Goal: Task Accomplishment & Management: Complete application form

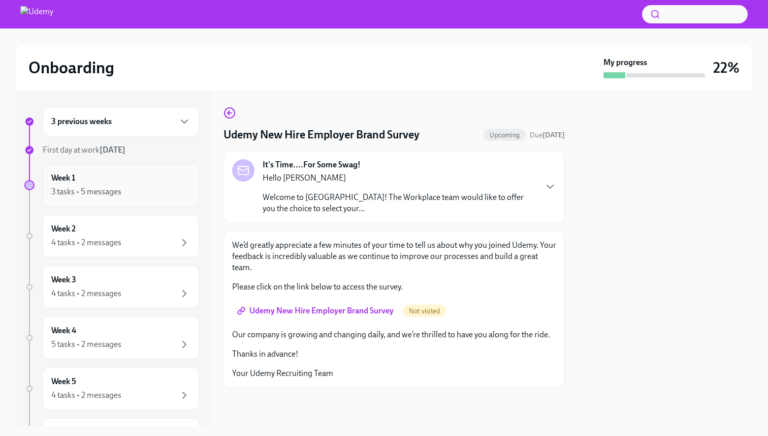
click at [103, 178] on div "Week 1 3 tasks • 5 messages" at bounding box center [120, 184] width 139 height 25
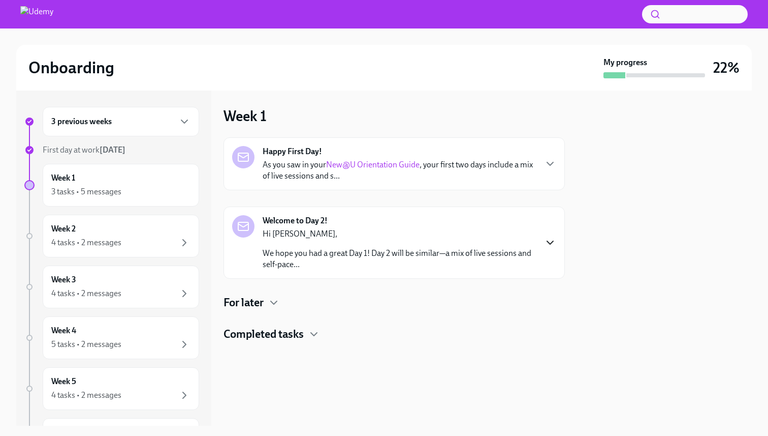
click at [546, 243] on icon "button" at bounding box center [550, 242] width 12 height 12
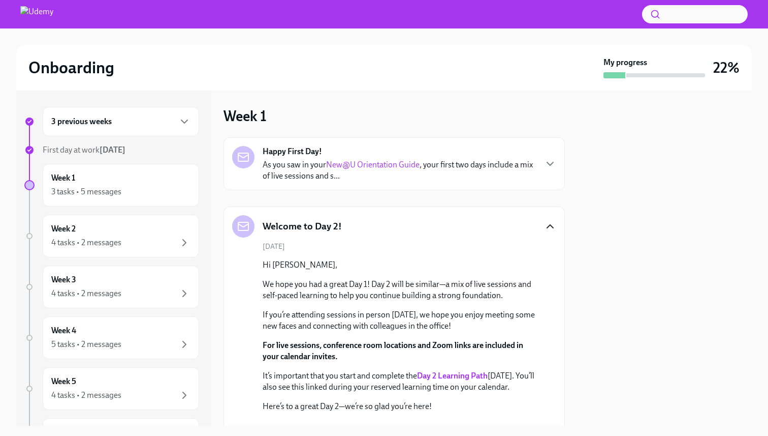
click at [543, 225] on div "Welcome to Day 2!" at bounding box center [394, 226] width 324 height 22
click at [546, 226] on icon "button" at bounding box center [550, 226] width 12 height 12
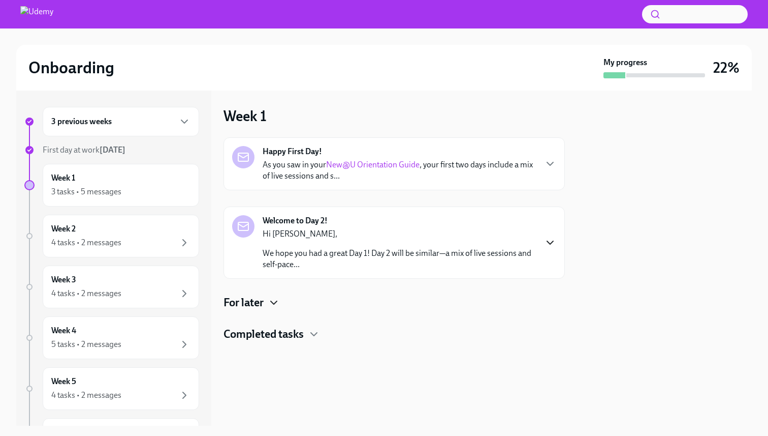
click at [279, 305] on icon "button" at bounding box center [274, 302] width 12 height 12
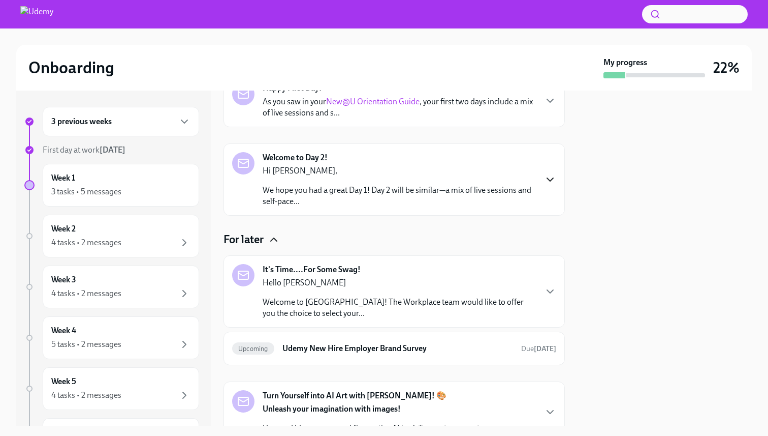
scroll to position [66, 0]
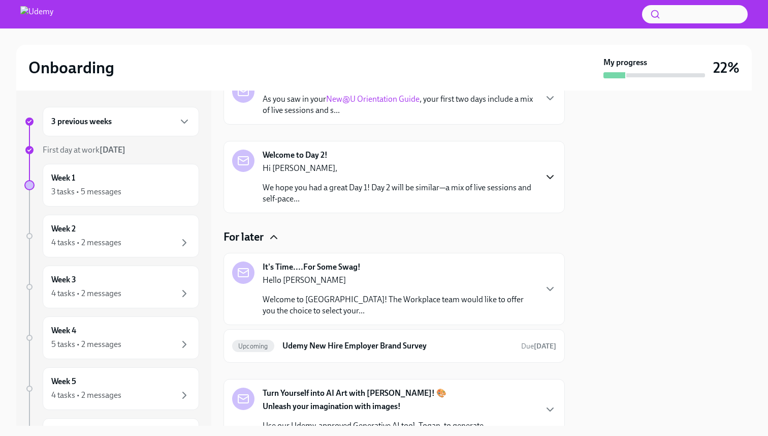
click at [443, 269] on div "It's Time....For Some Swag! Hello [PERSON_NAME] Welcome to [GEOGRAPHIC_DATA]! T…" at bounding box center [399, 288] width 273 height 55
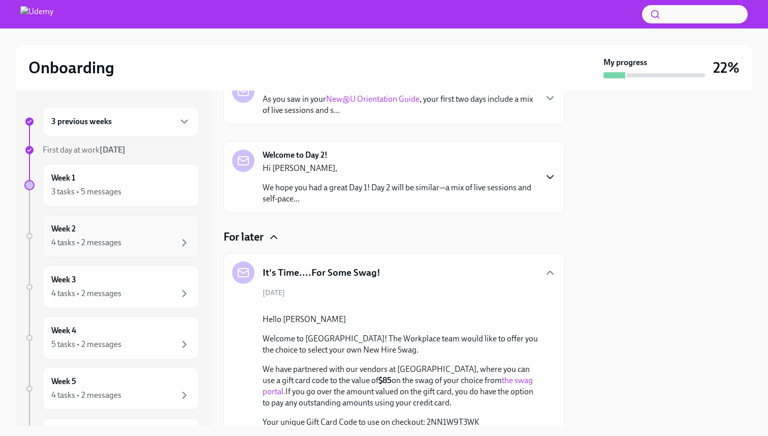
click at [150, 242] on div "4 tasks • 2 messages" at bounding box center [120, 242] width 139 height 12
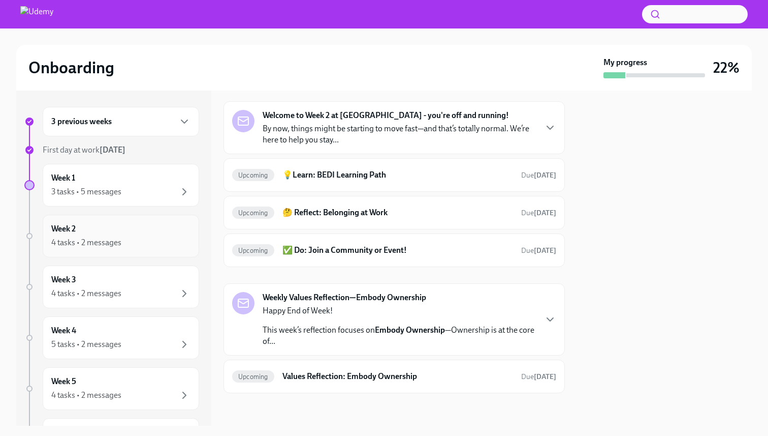
scroll to position [36, 0]
click at [150, 184] on div "Week 1 3 tasks • 5 messages" at bounding box center [120, 184] width 139 height 25
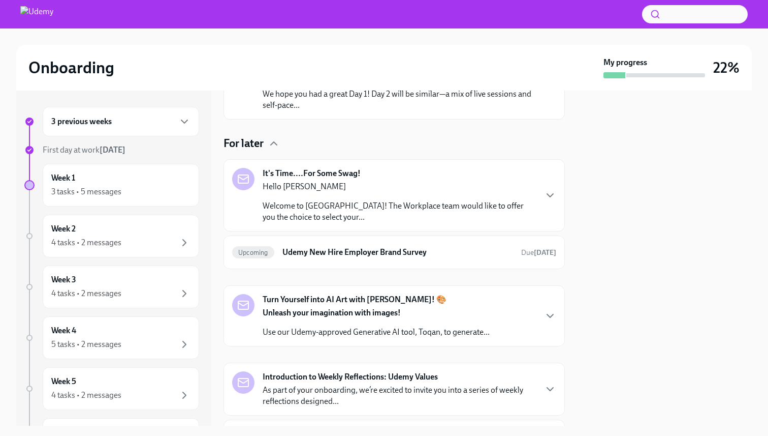
scroll to position [160, 0]
click at [539, 192] on div "It's Time....For Some Swag! Hello [PERSON_NAME] Welcome to [GEOGRAPHIC_DATA]! T…" at bounding box center [394, 194] width 324 height 55
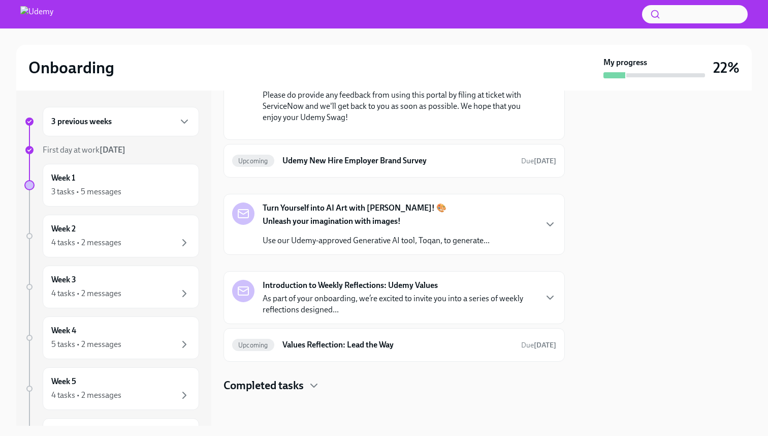
scroll to position [682, 0]
click at [452, 160] on h6 "Udemy New Hire Employer Brand Survey" at bounding box center [398, 160] width 231 height 11
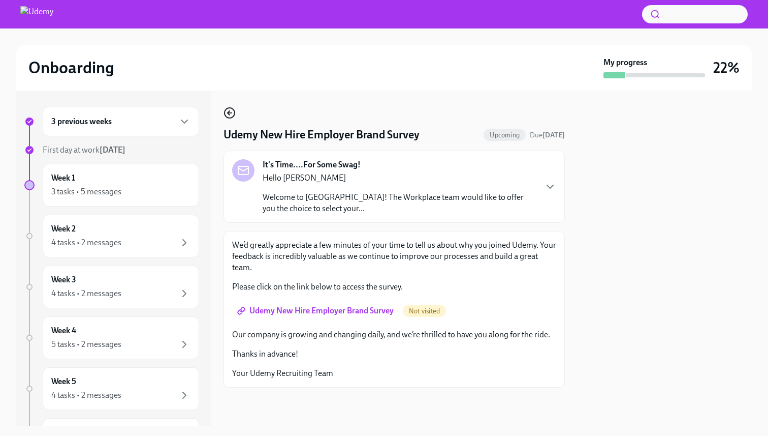
click at [230, 114] on icon "button" at bounding box center [230, 113] width 12 height 12
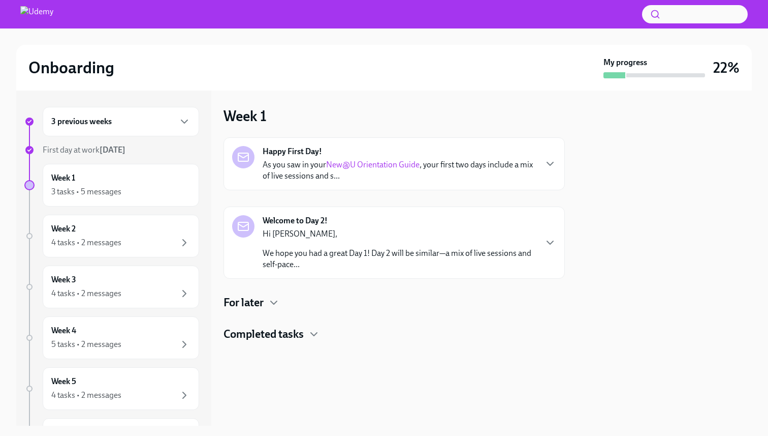
click at [285, 297] on div "For later" at bounding box center [395, 302] width 342 height 15
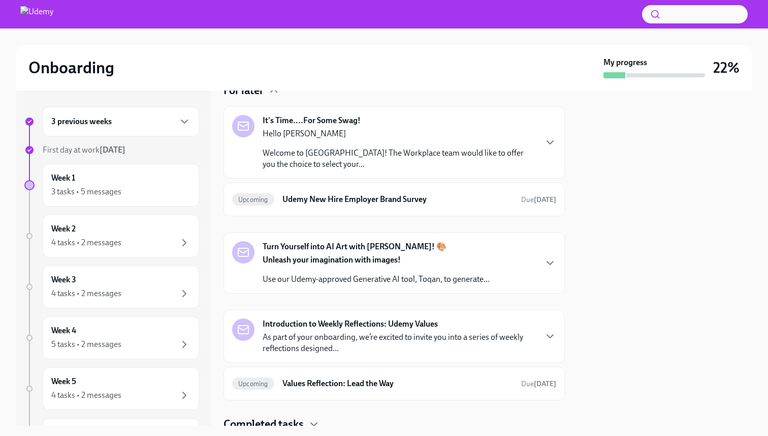
scroll to position [251, 0]
